Goal: Information Seeking & Learning: Learn about a topic

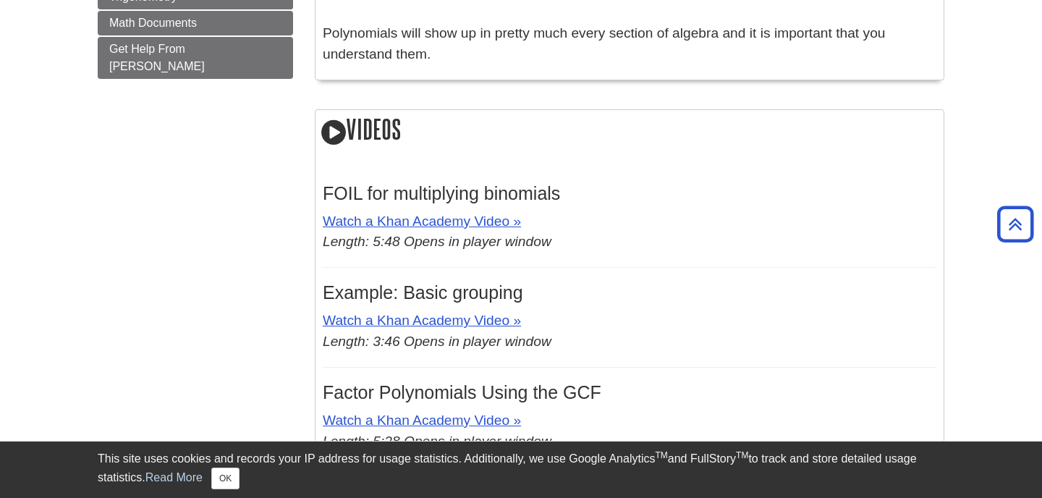
scroll to position [1244, 0]
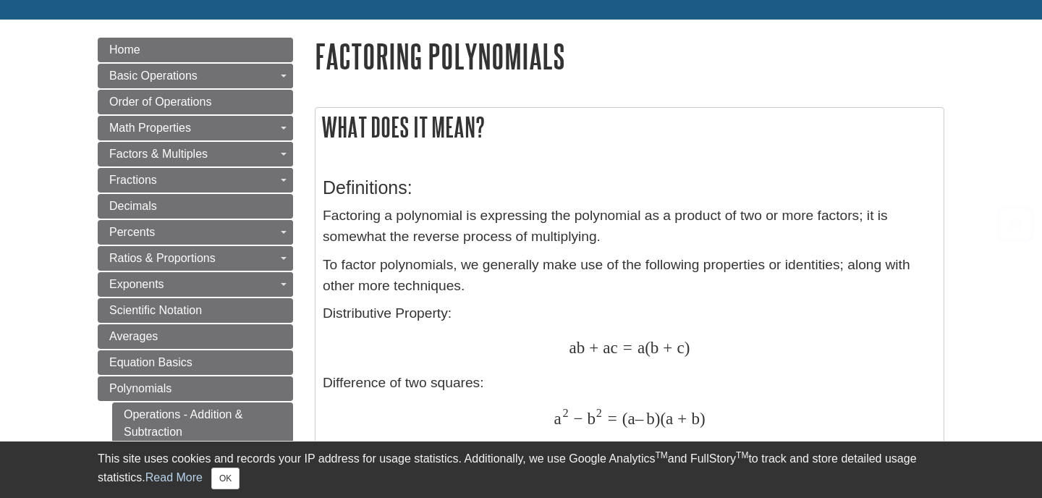
scroll to position [173, 0]
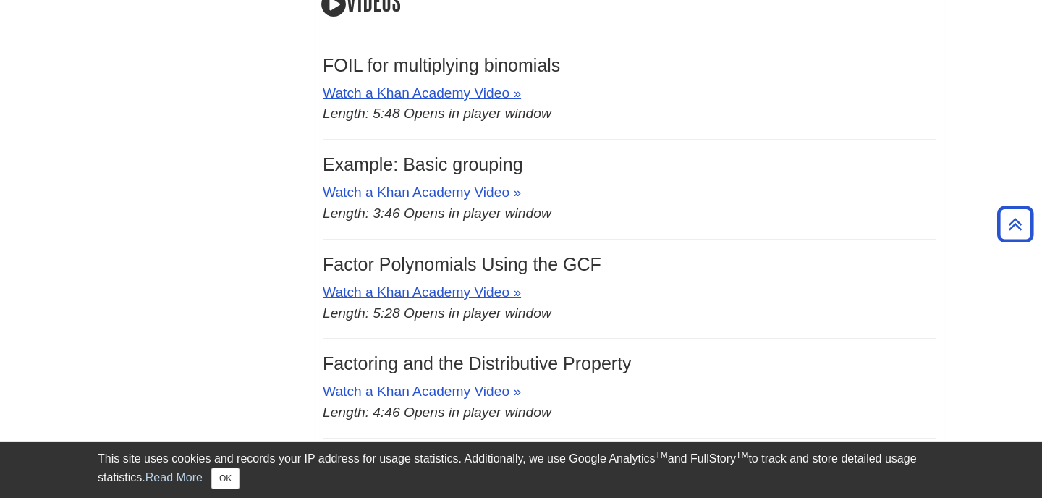
scroll to position [1327, 0]
